Goal: Use online tool/utility: Utilize a website feature to perform a specific function

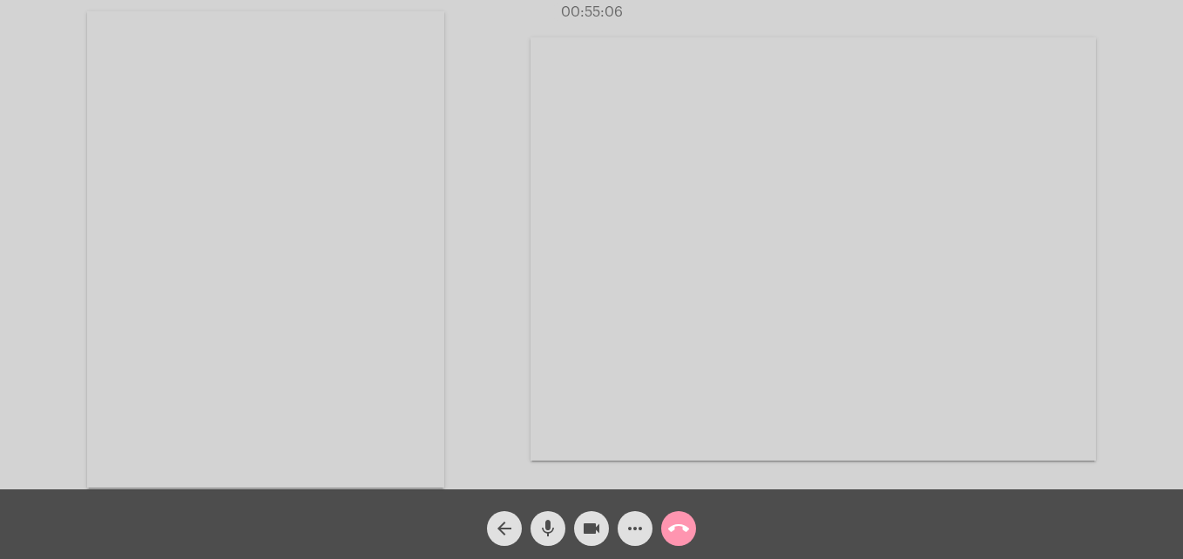
click at [685, 528] on mat-icon "call_end" at bounding box center [678, 528] width 21 height 21
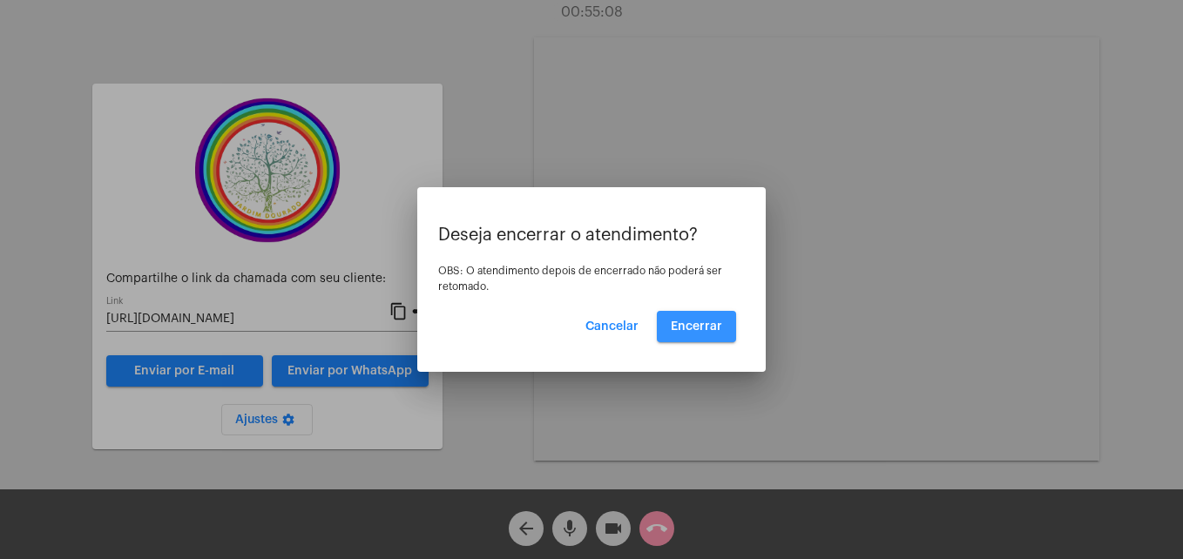
click at [702, 328] on span "Encerrar" at bounding box center [696, 327] width 51 height 12
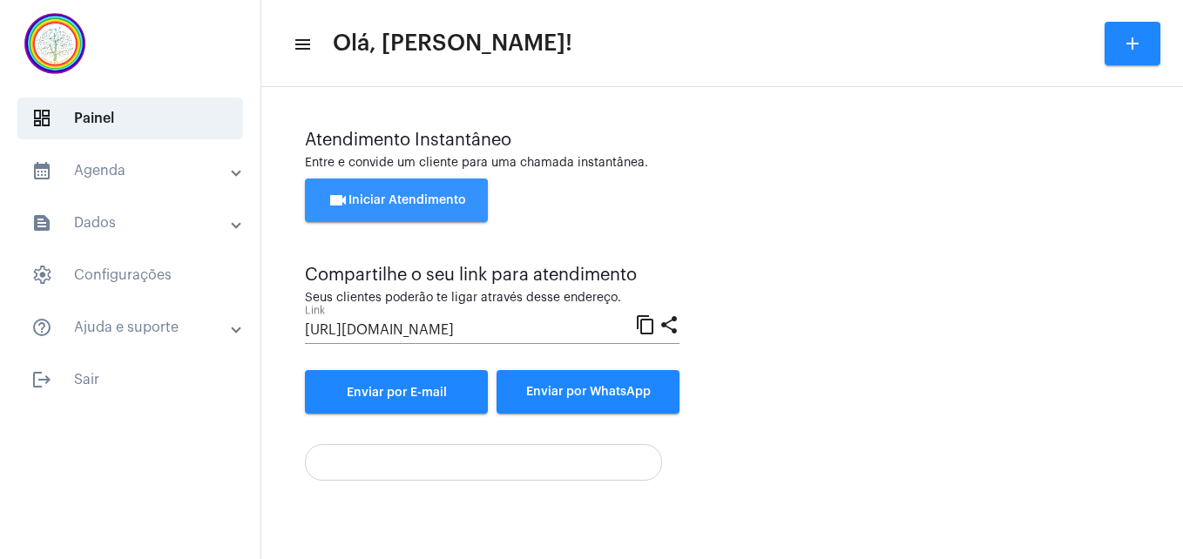
click at [429, 203] on span "videocam Iniciar Atendimento" at bounding box center [397, 200] width 138 height 12
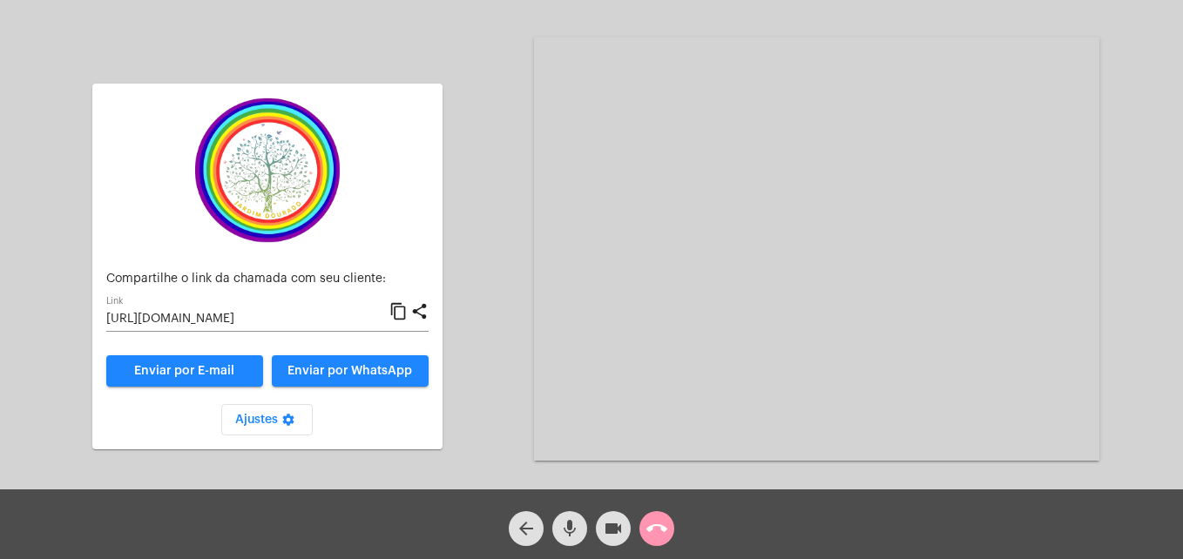
click at [401, 311] on mat-icon "content_copy" at bounding box center [398, 311] width 18 height 21
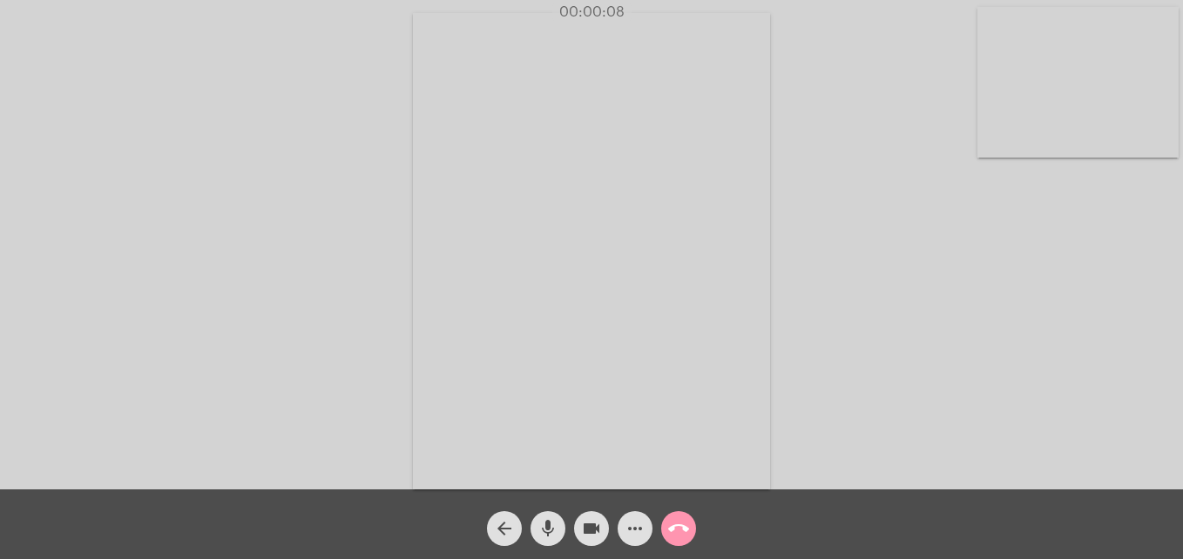
click at [1004, 133] on video at bounding box center [1077, 82] width 201 height 151
click at [496, 488] on div "Acessando Câmera e Microfone..." at bounding box center [749, 249] width 635 height 485
click at [496, 466] on video at bounding box center [749, 249] width 635 height 476
